Goal: Check status: Check status

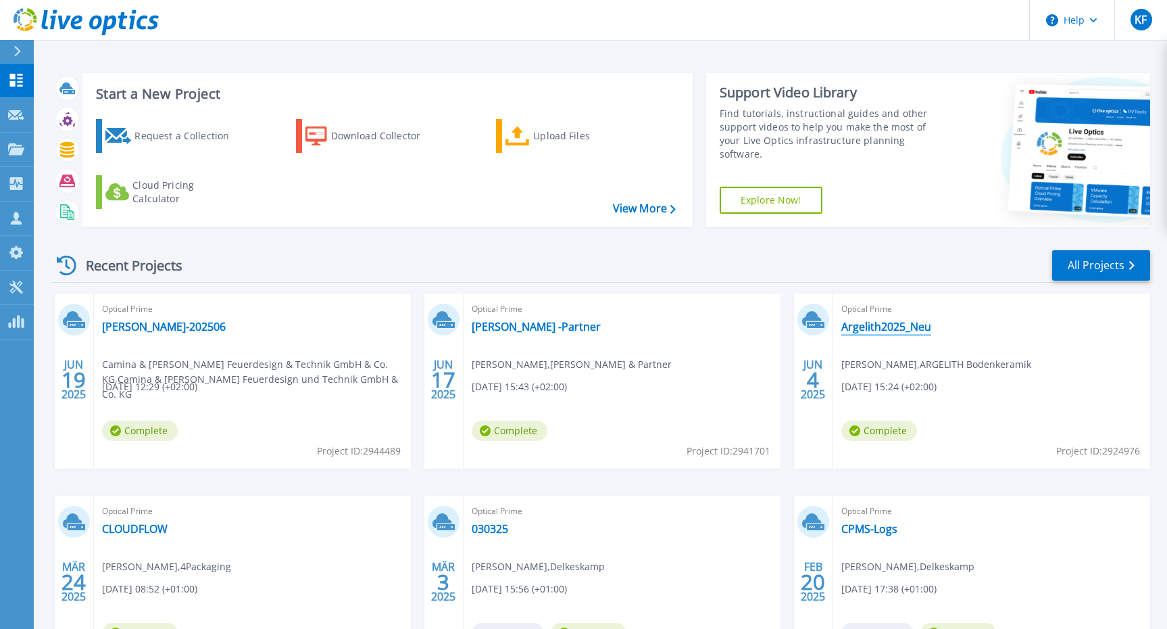
click at [895, 329] on link "Argelith2025_Neu" at bounding box center [887, 327] width 90 height 14
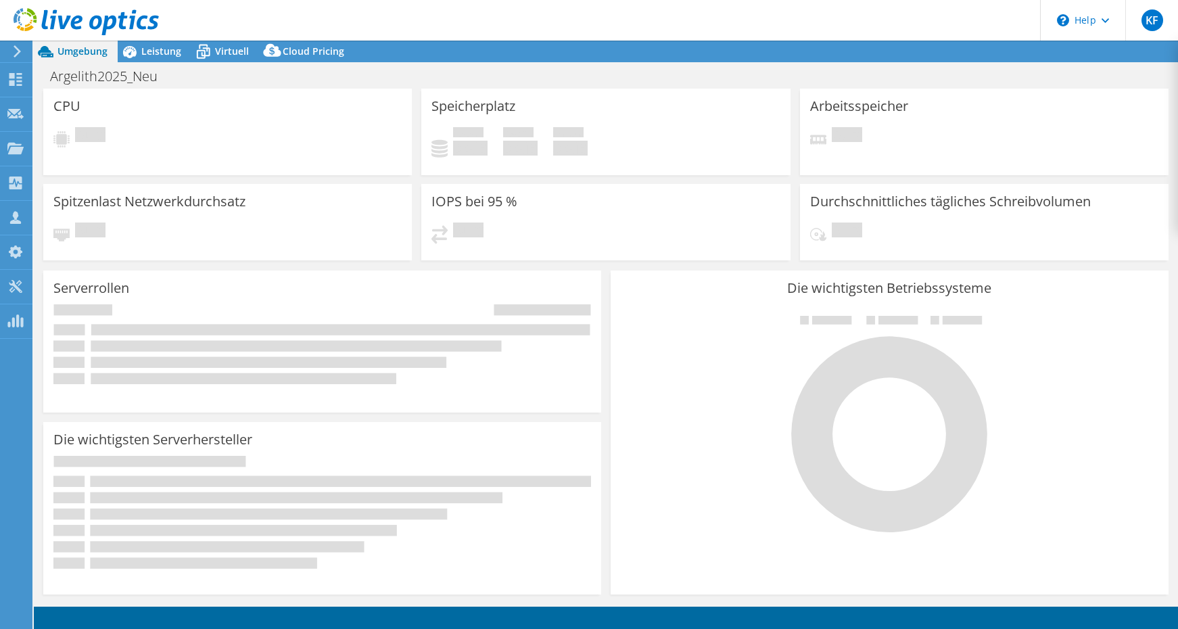
select select "EUFrankfurt"
select select "USD"
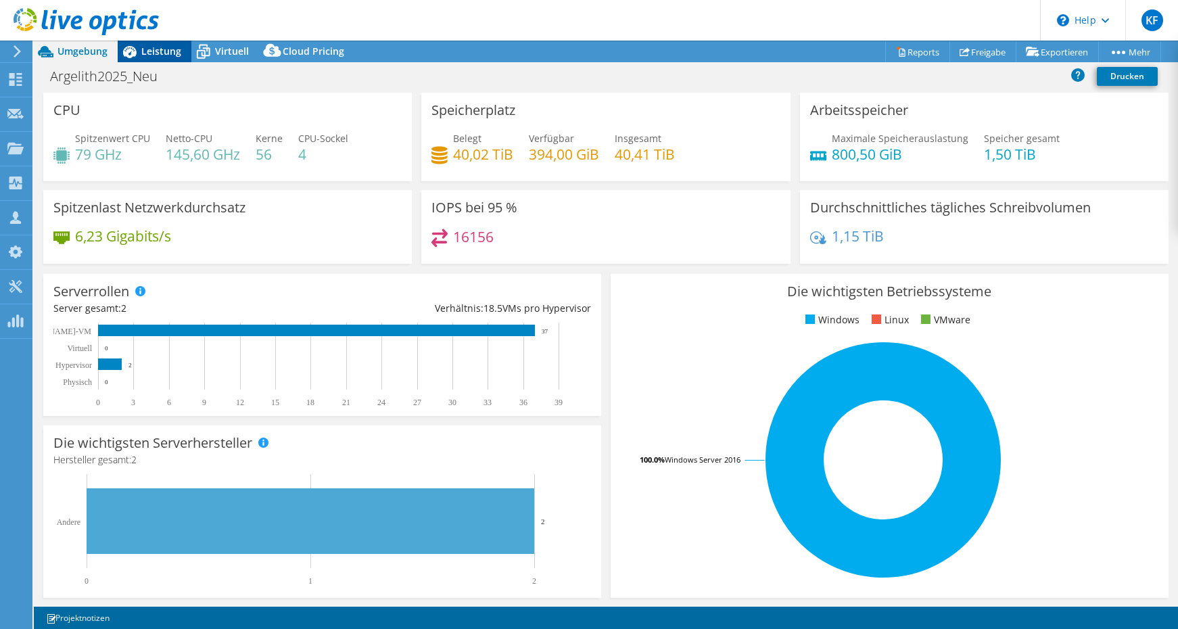
click at [161, 54] on span "Leistung" at bounding box center [161, 51] width 40 height 13
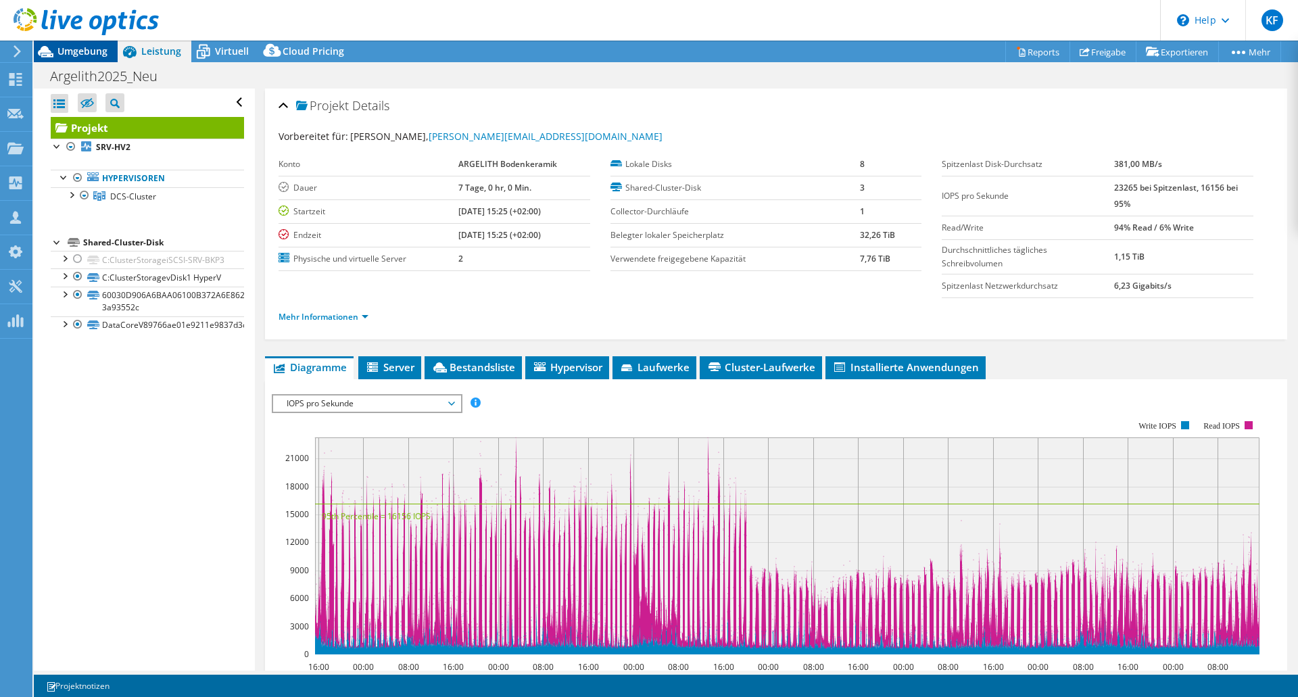
click at [84, 49] on span "Umgebung" at bounding box center [82, 51] width 50 height 13
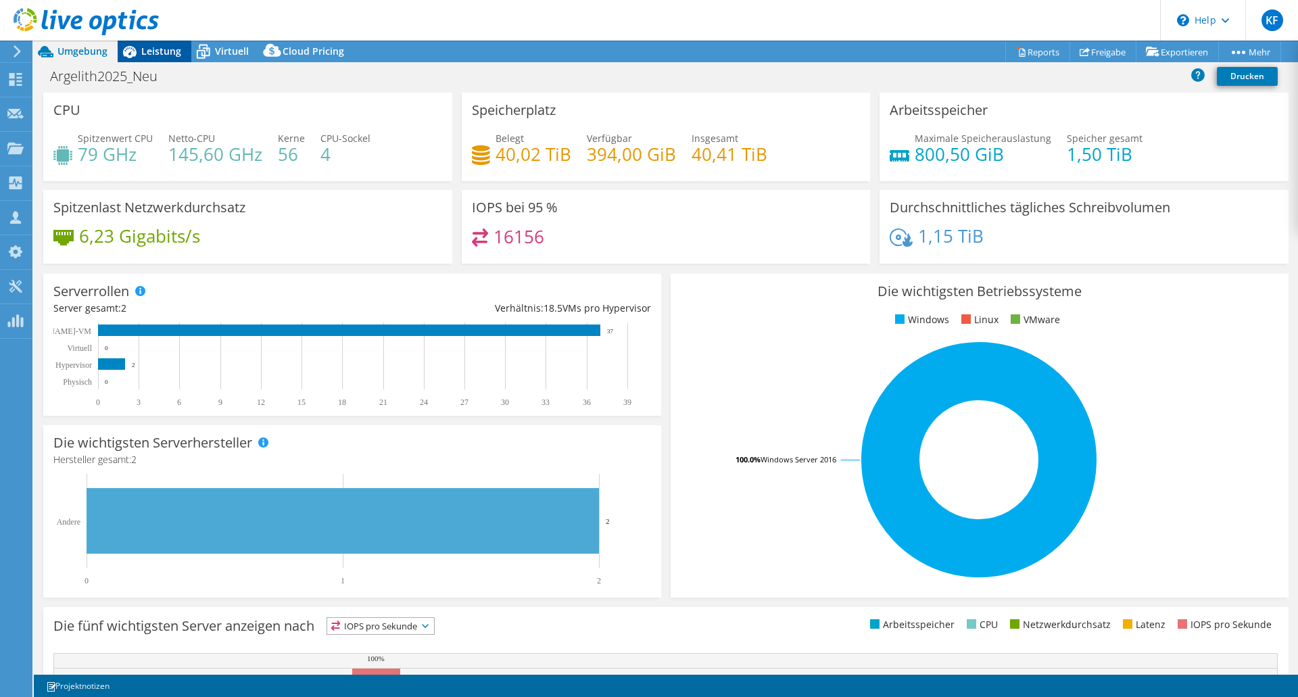
click at [162, 44] on div "Leistung" at bounding box center [155, 52] width 74 height 22
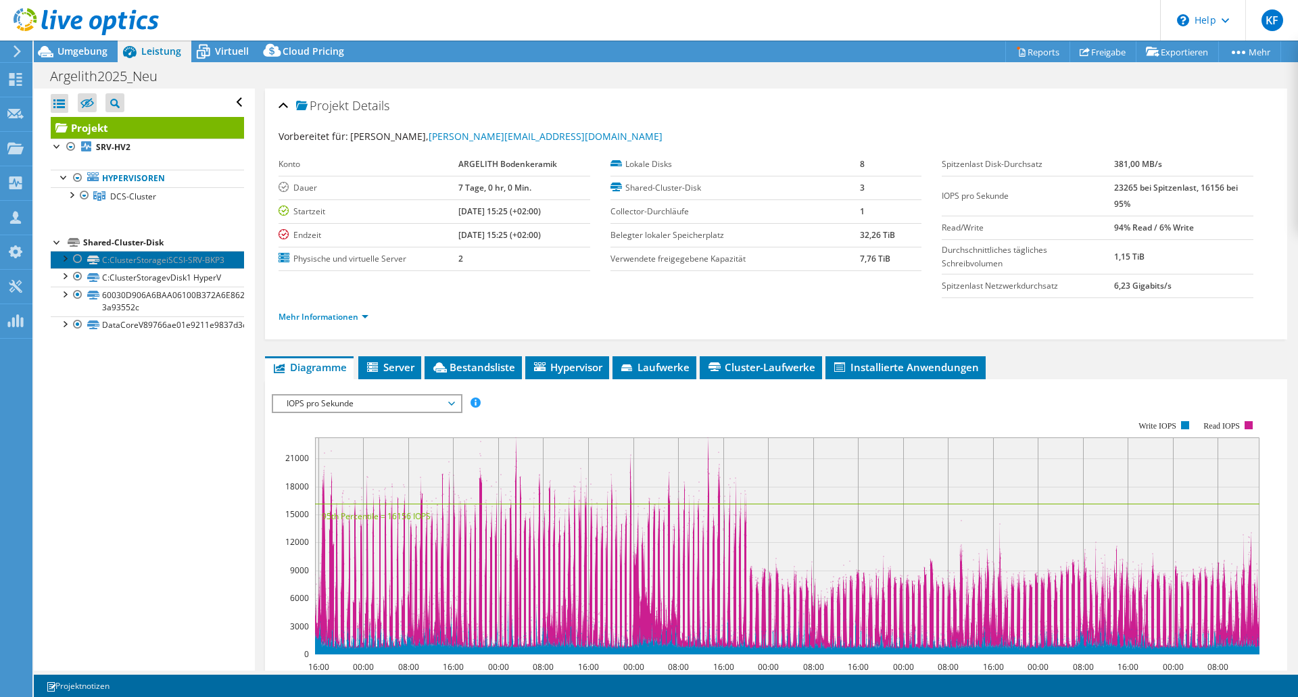
click at [149, 268] on link "C:ClusterStorageiSCSI-SRV-BKP3" at bounding box center [147, 260] width 193 height 18
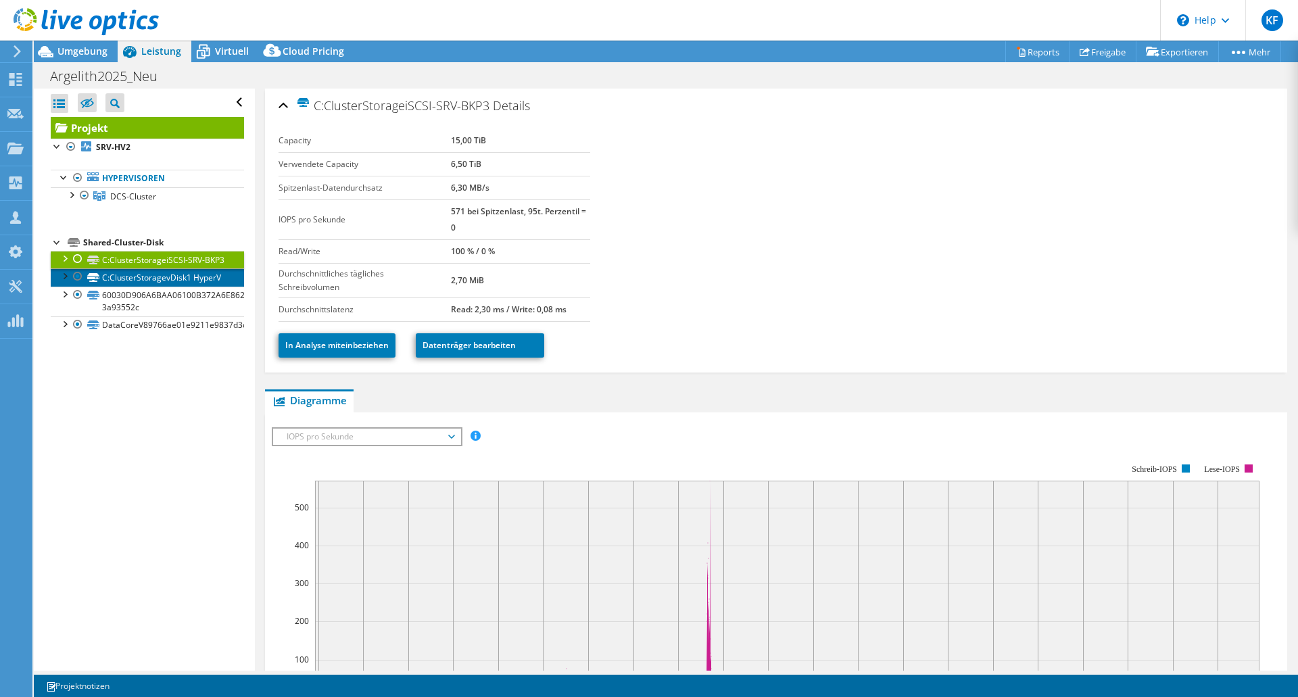
click at [136, 286] on link "C:ClusterStoragevDisk1 HyperV" at bounding box center [147, 277] width 193 height 18
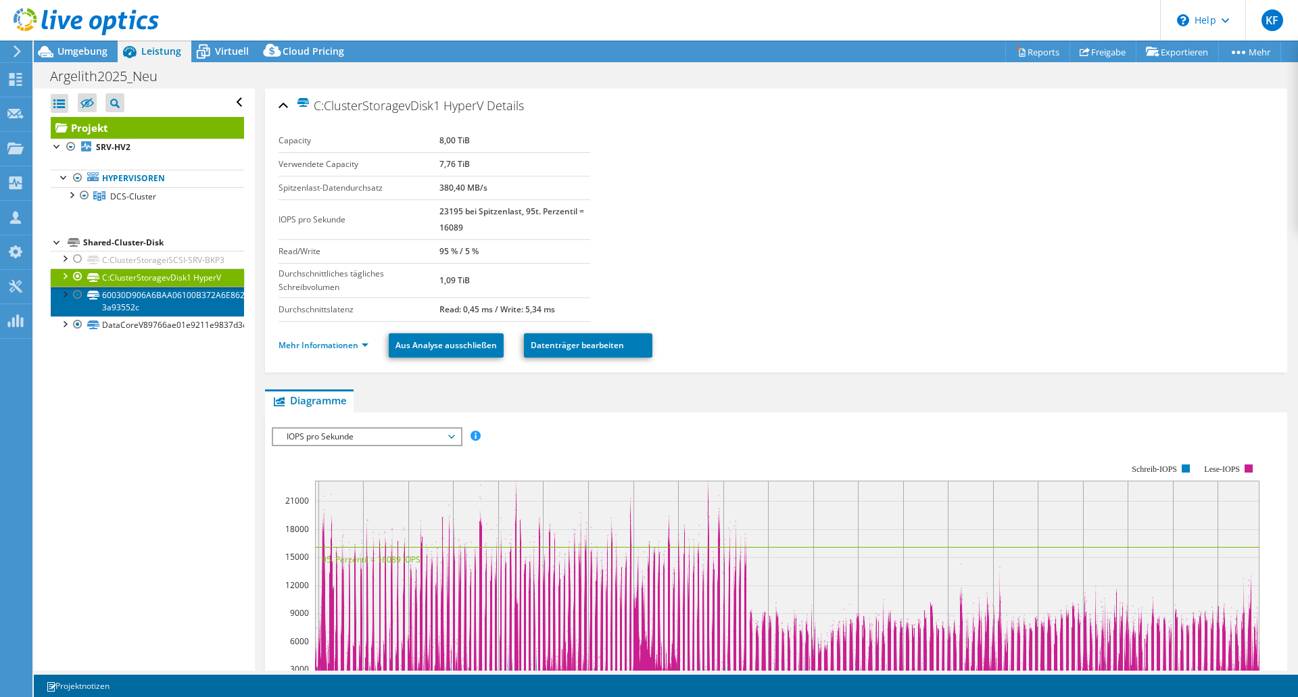
click at [112, 316] on link "60030D906A6BAA06100B372A6E862233-3a93552c" at bounding box center [147, 302] width 193 height 30
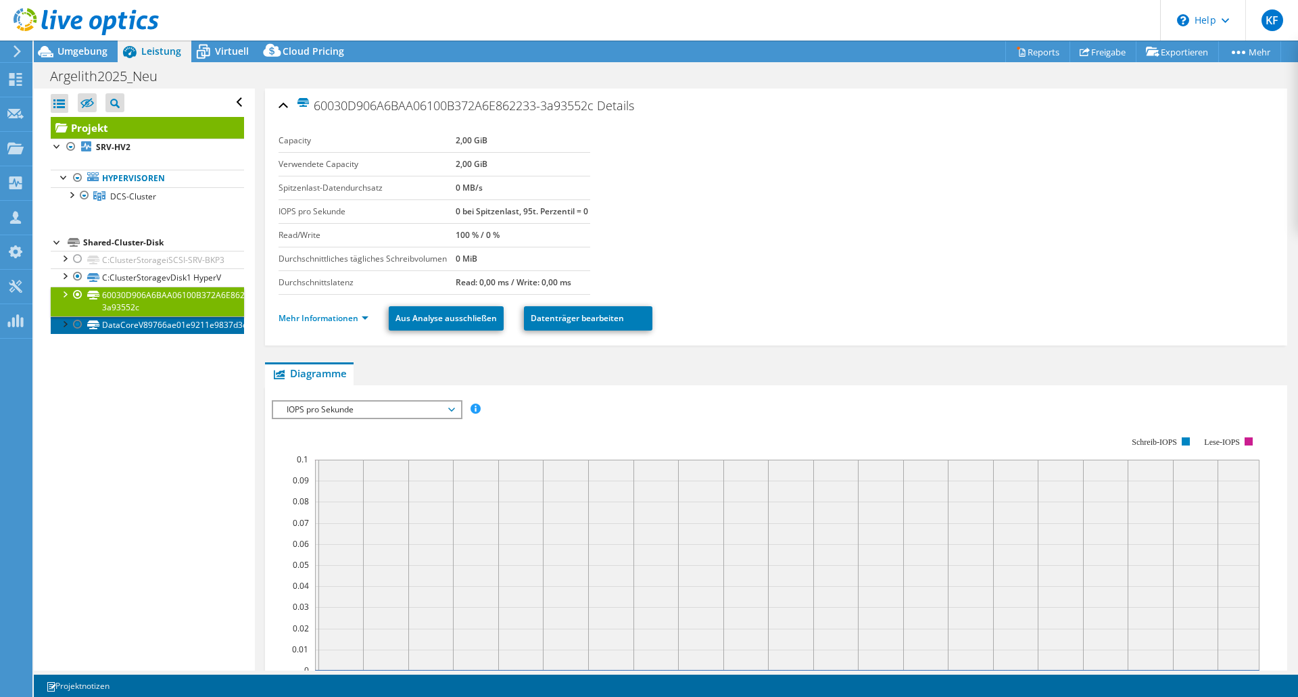
click at [161, 334] on link "DataCoreV89766ae01e9211e9837d3cfdfece904d0" at bounding box center [147, 325] width 193 height 18
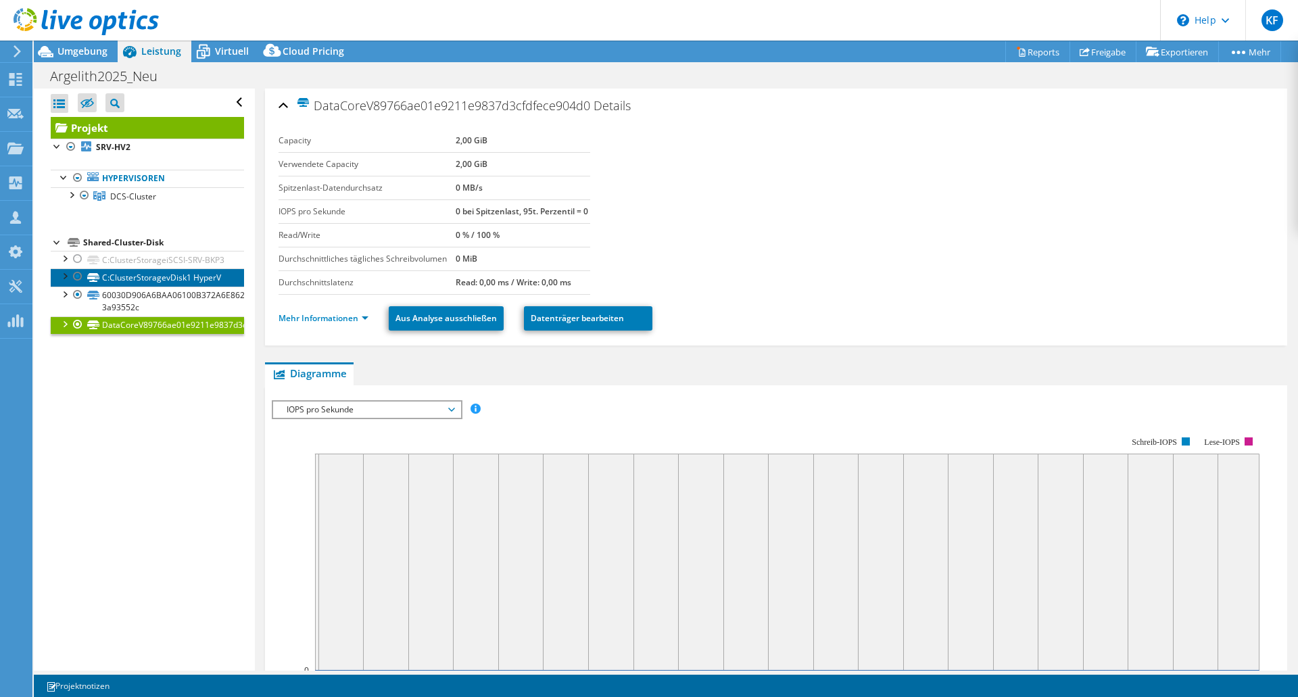
click at [174, 286] on link "C:ClusterStoragevDisk1 HyperV" at bounding box center [147, 277] width 193 height 18
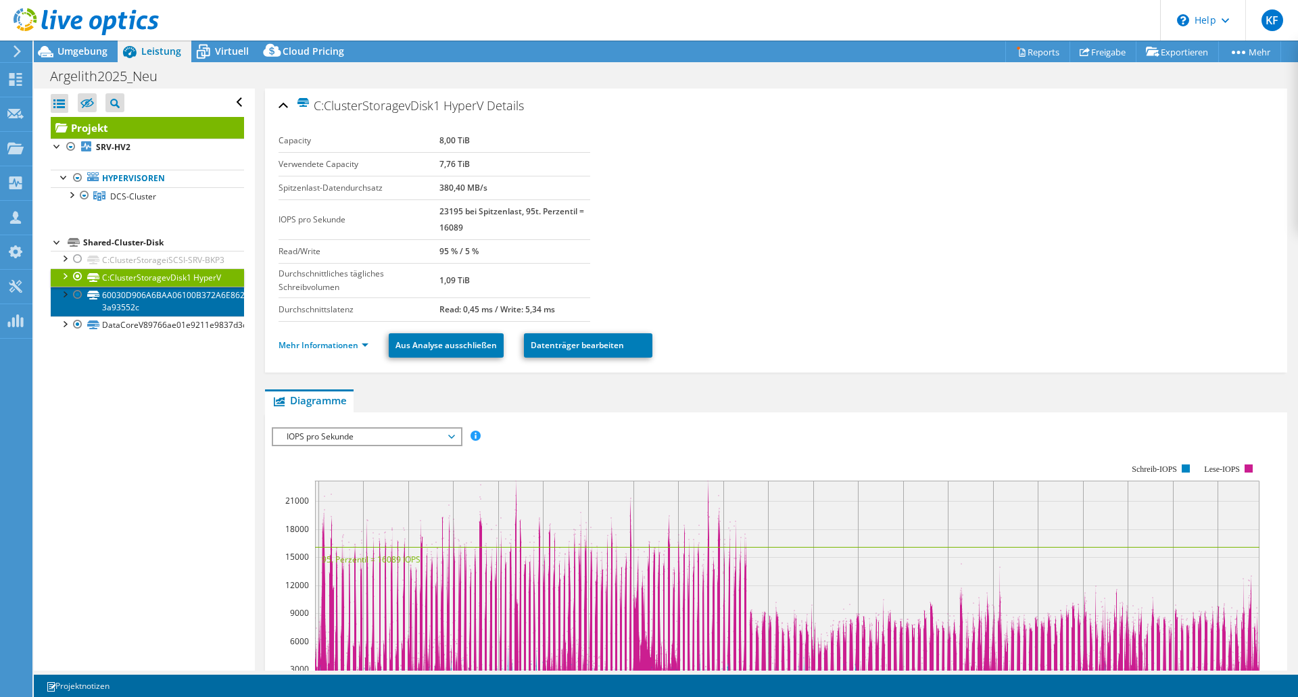
click at [174, 314] on link "60030D906A6BAA06100B372A6E862233-3a93552c" at bounding box center [147, 302] width 193 height 30
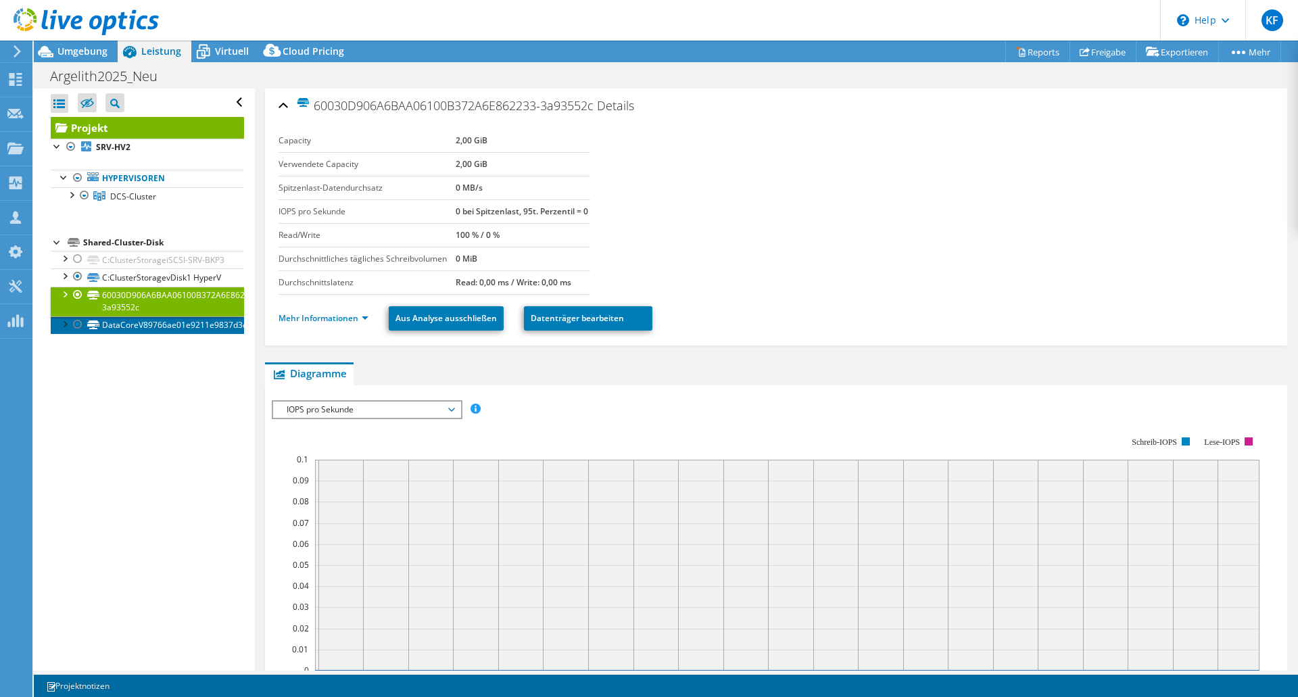
click at [208, 334] on link "DataCoreV89766ae01e9211e9837d3cfdfece904d0" at bounding box center [147, 325] width 193 height 18
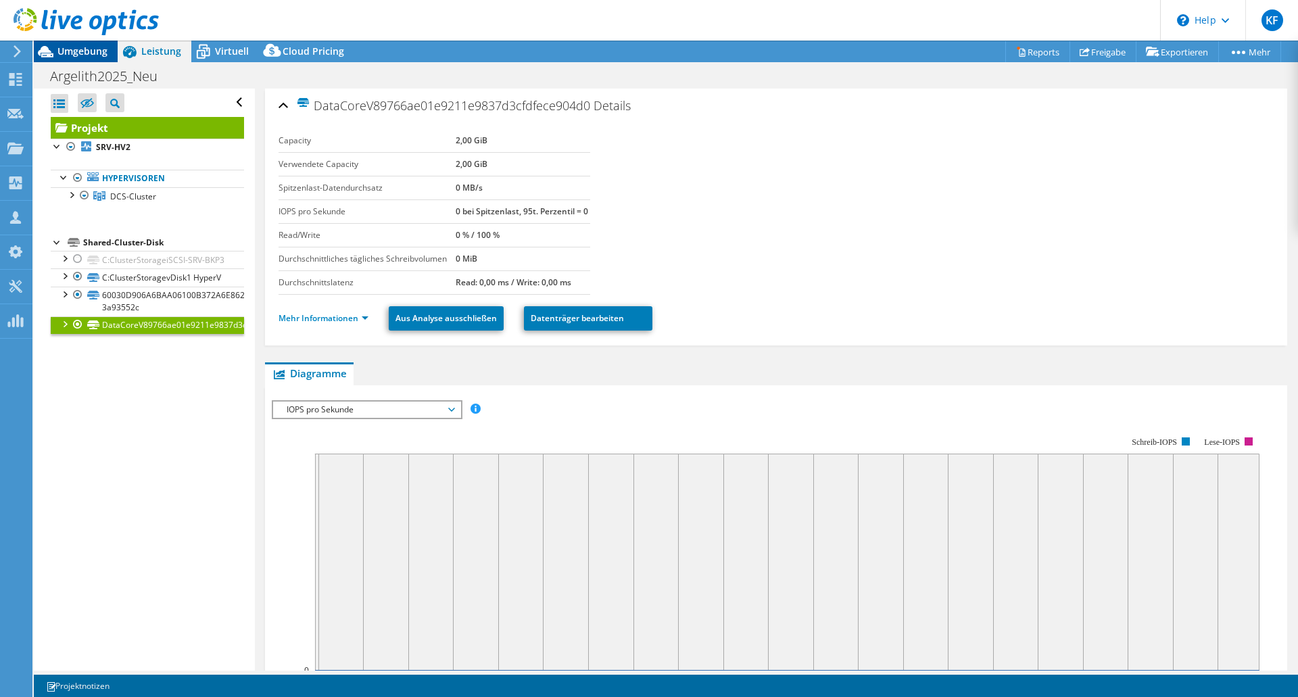
click at [94, 50] on span "Umgebung" at bounding box center [82, 51] width 50 height 13
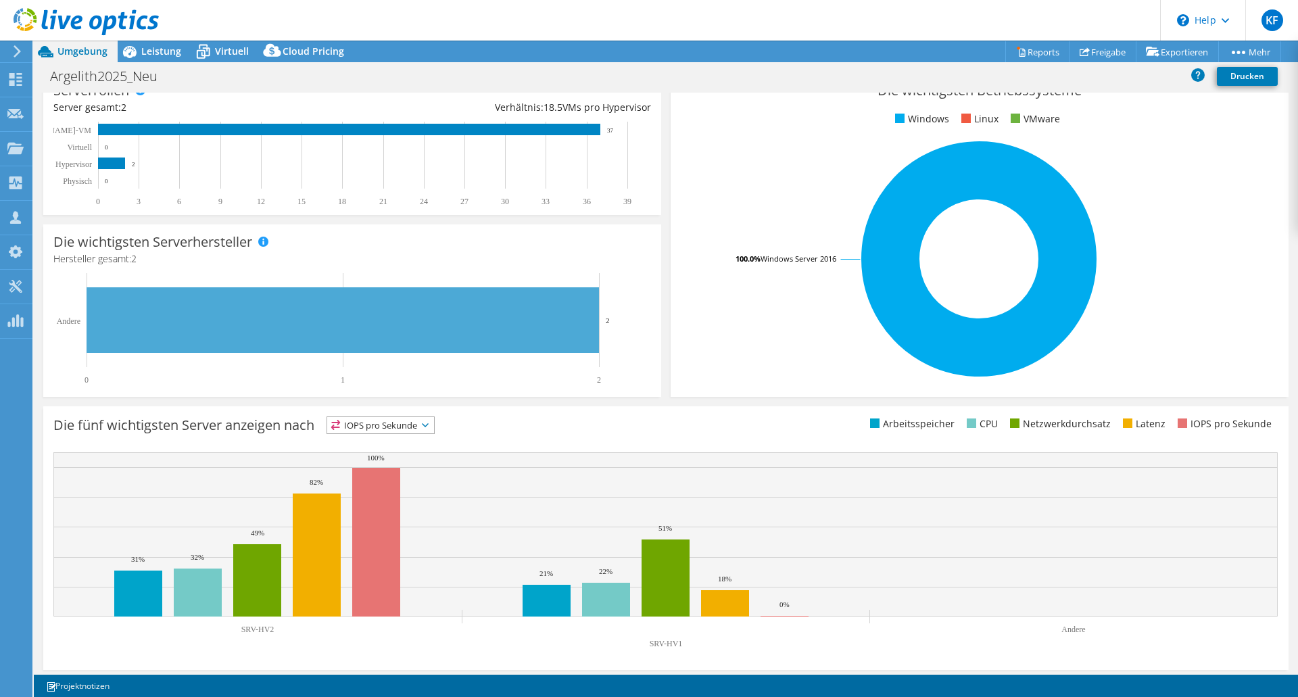
scroll to position [205, 0]
